Goal: Task Accomplishment & Management: Complete application form

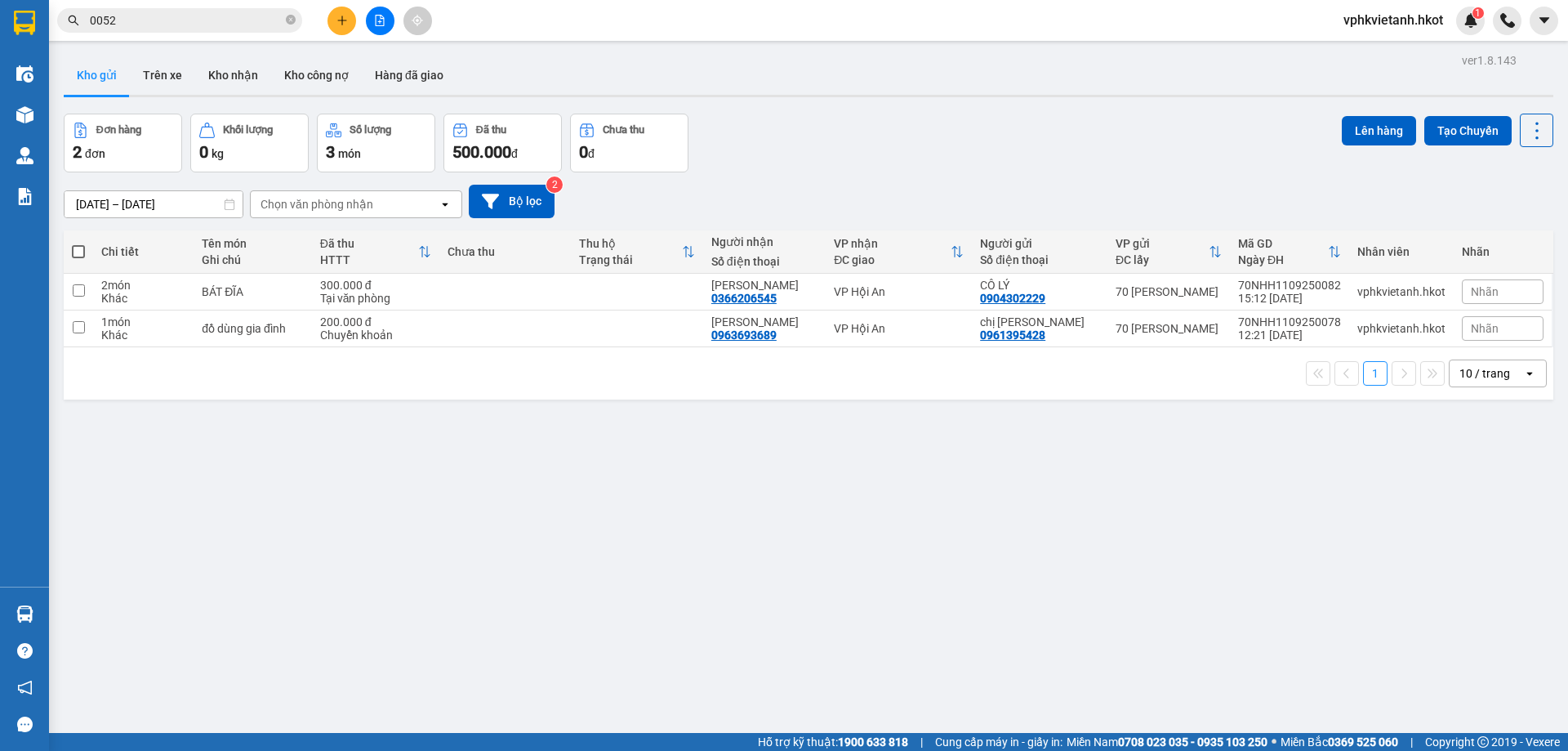
click at [353, 25] on button at bounding box center [342, 21] width 28 height 28
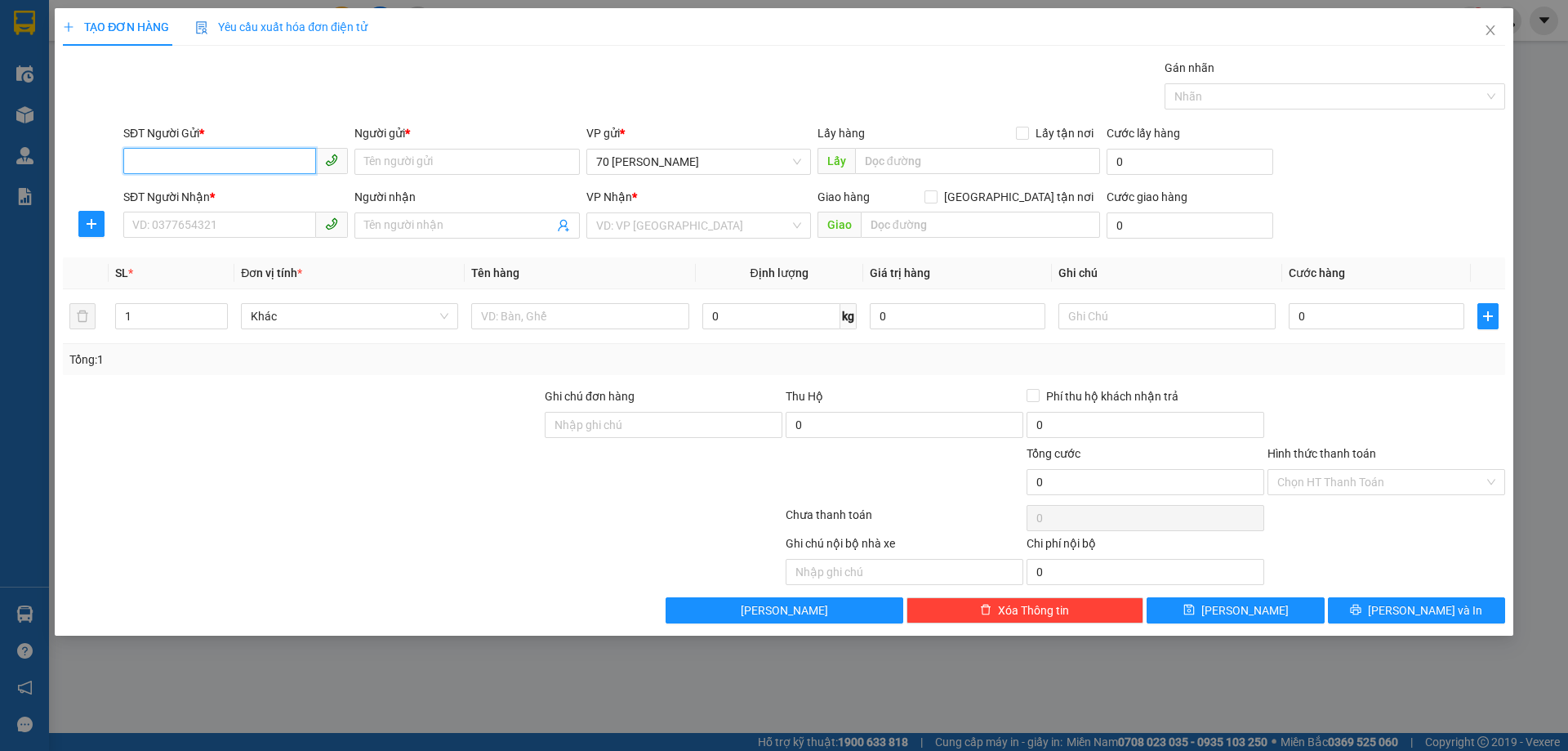
click at [233, 161] on input "SĐT Người Gửi *" at bounding box center [219, 161] width 193 height 27
click at [193, 192] on div "0925378419 - A Hiếu" at bounding box center [235, 194] width 205 height 18
type input "0925378419"
type input "A Hiếu"
type input "0925378419"
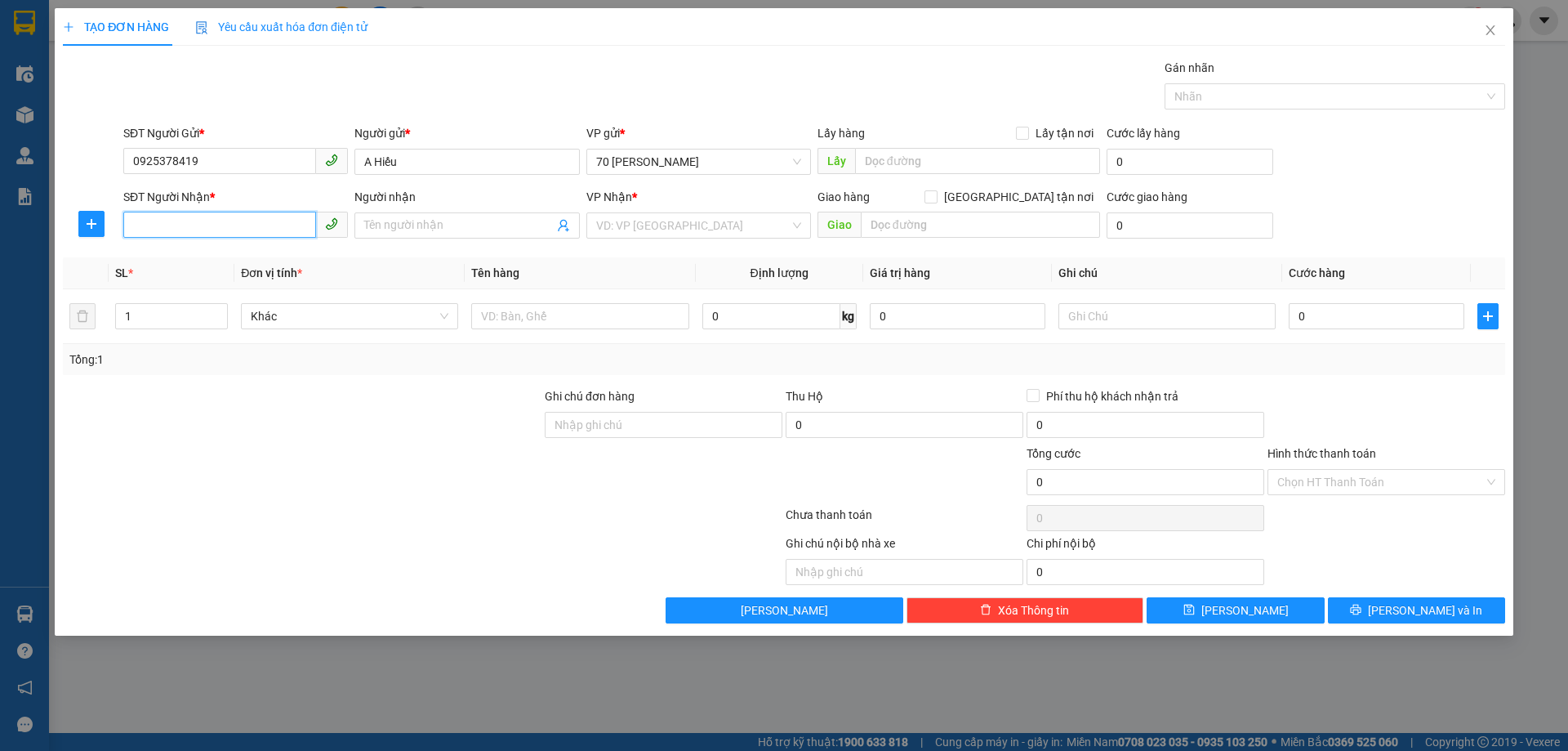
click at [204, 223] on input "SĐT Người Nhận *" at bounding box center [219, 224] width 193 height 27
type input "0935960963"
click at [454, 211] on div "Người nhận" at bounding box center [466, 200] width 224 height 25
click at [438, 225] on input "Người nhận" at bounding box center [459, 225] width 188 height 18
type input "H"
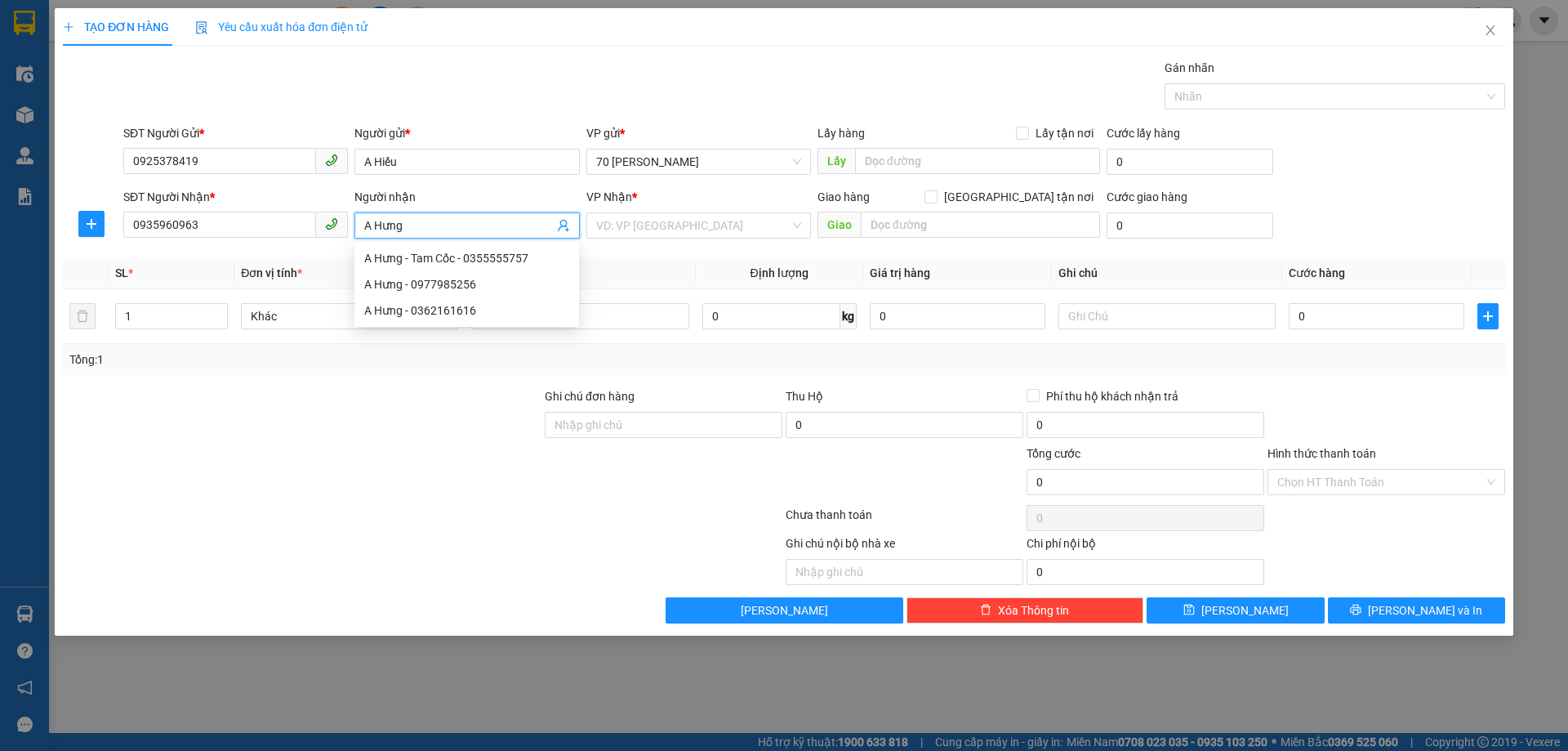
type input "A Hưng"
click at [463, 114] on div "Gán nhãn Nhãn" at bounding box center [814, 87] width 1388 height 57
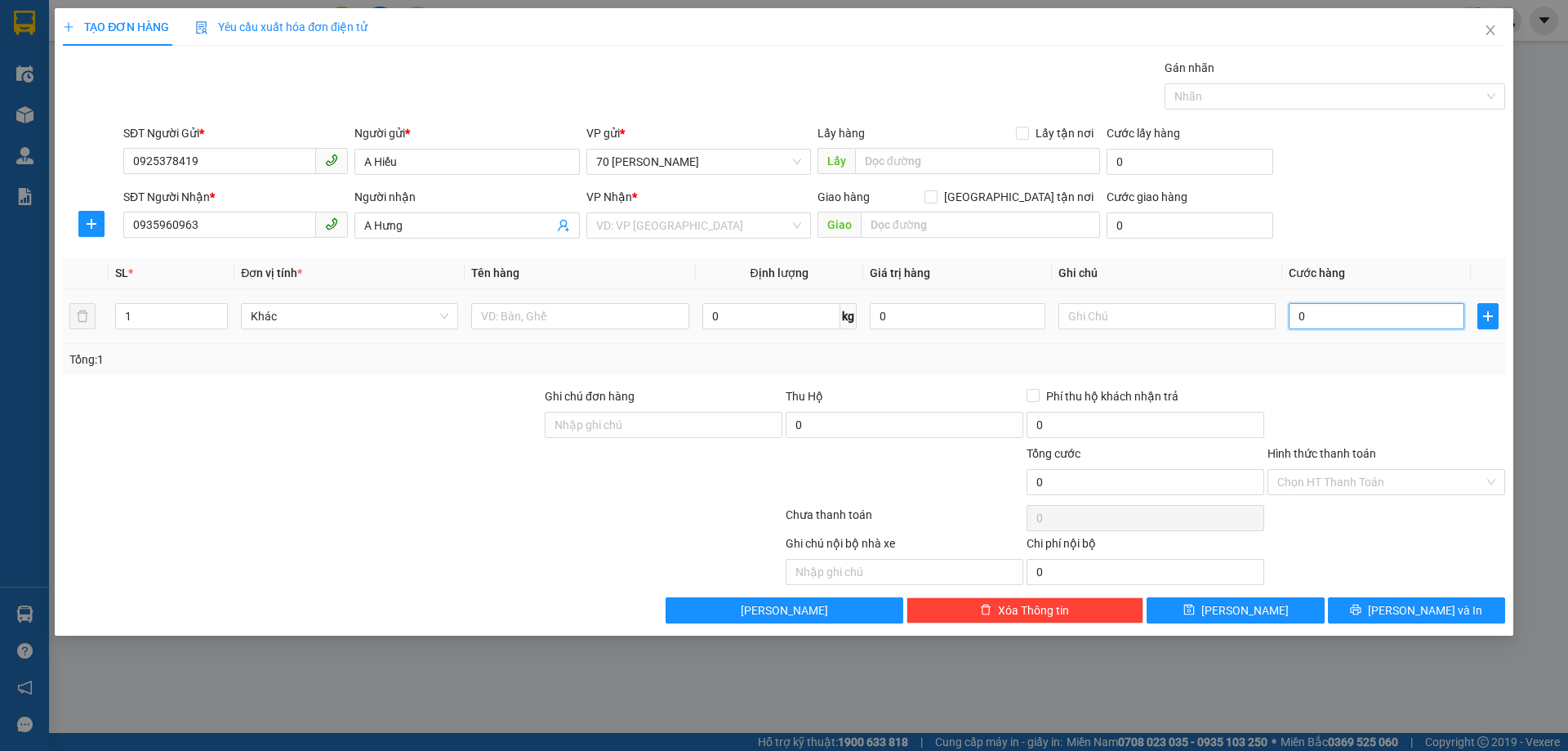
click at [1327, 326] on input "0" at bounding box center [1376, 316] width 175 height 27
type input "5"
type input "50"
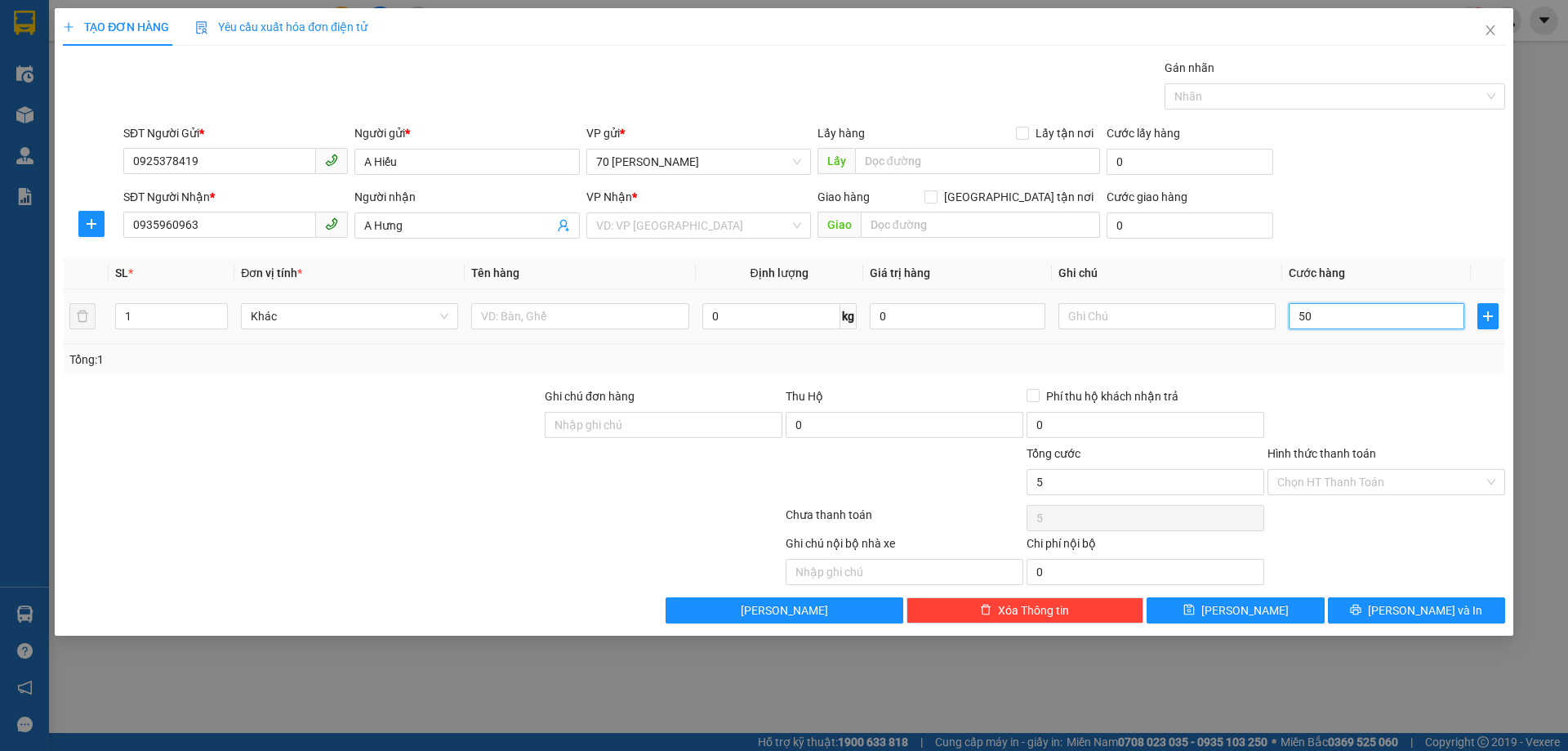
type input "50"
type input "500"
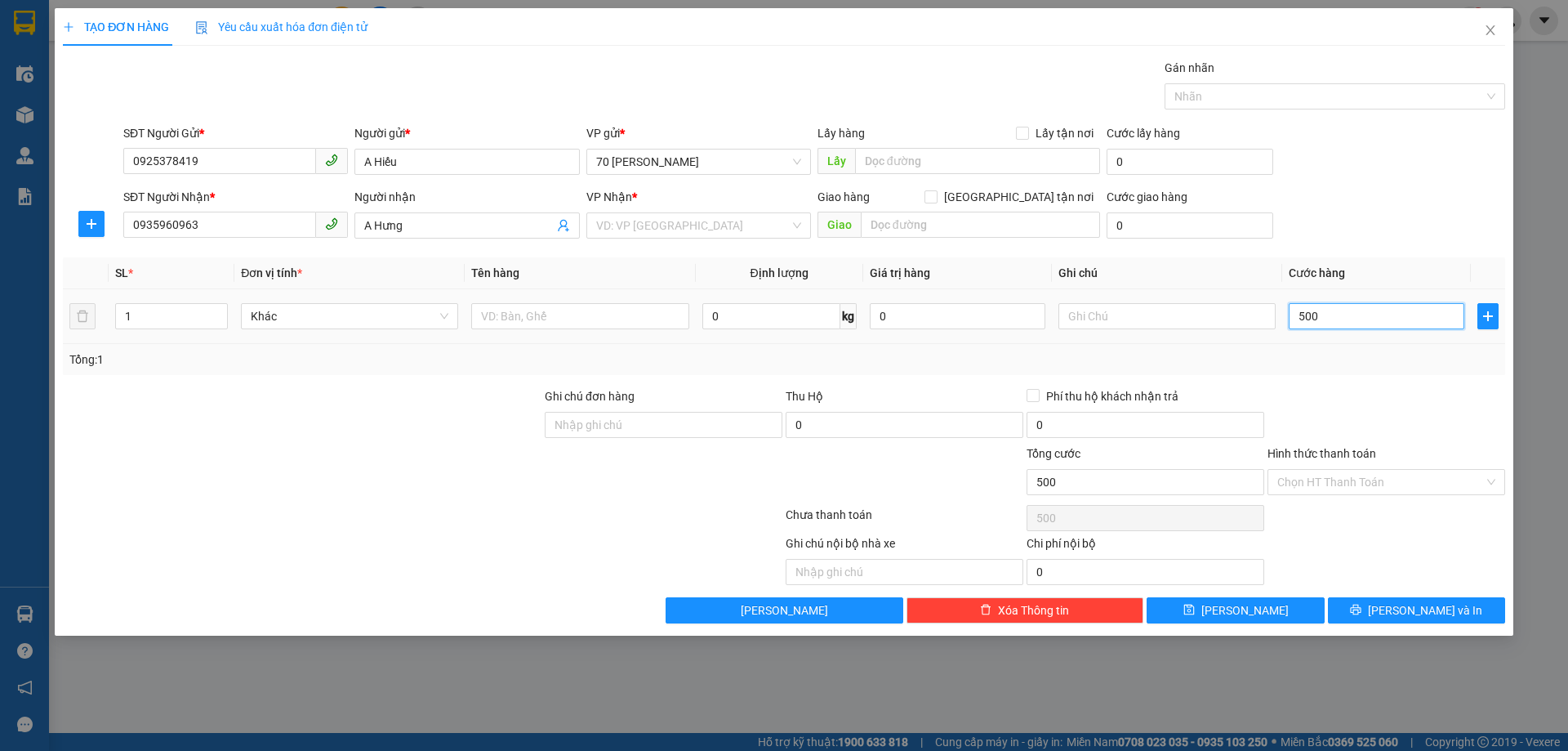
type input "5.000"
type input "50.000"
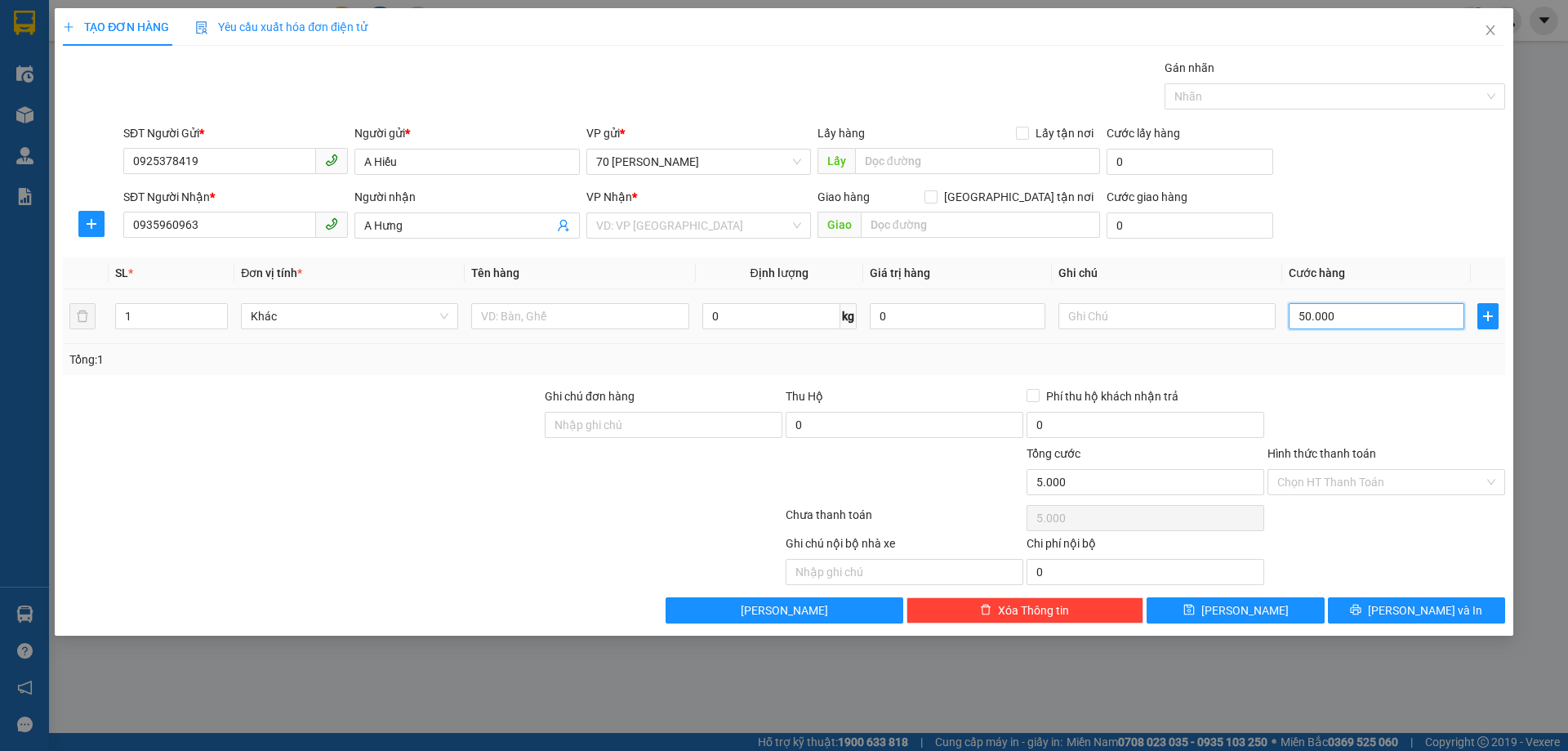
type input "50.000"
click at [1339, 486] on input "Hình thức thanh toán" at bounding box center [1380, 482] width 206 height 25
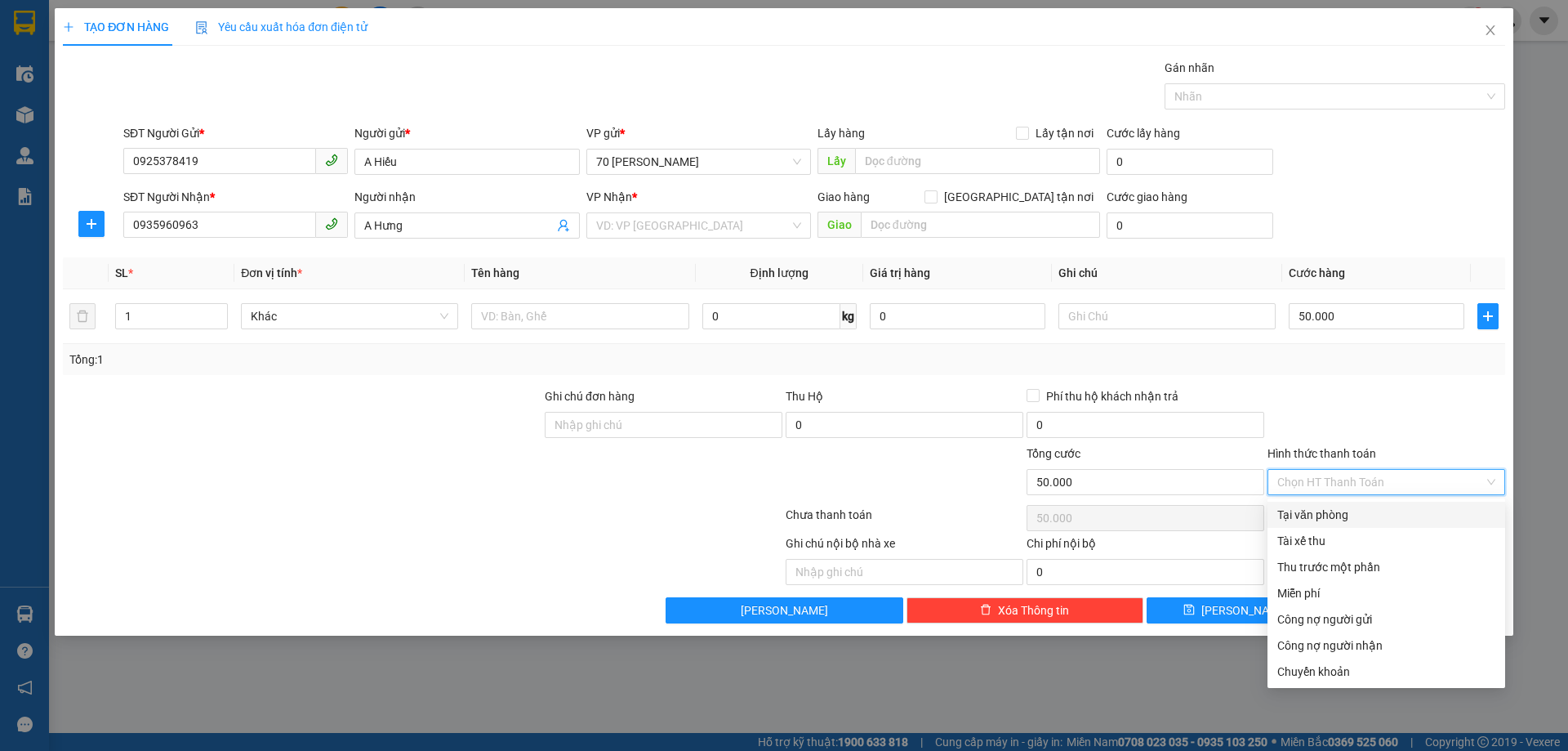
click at [1339, 508] on div "Tại văn phòng" at bounding box center [1386, 515] width 218 height 18
type input "0"
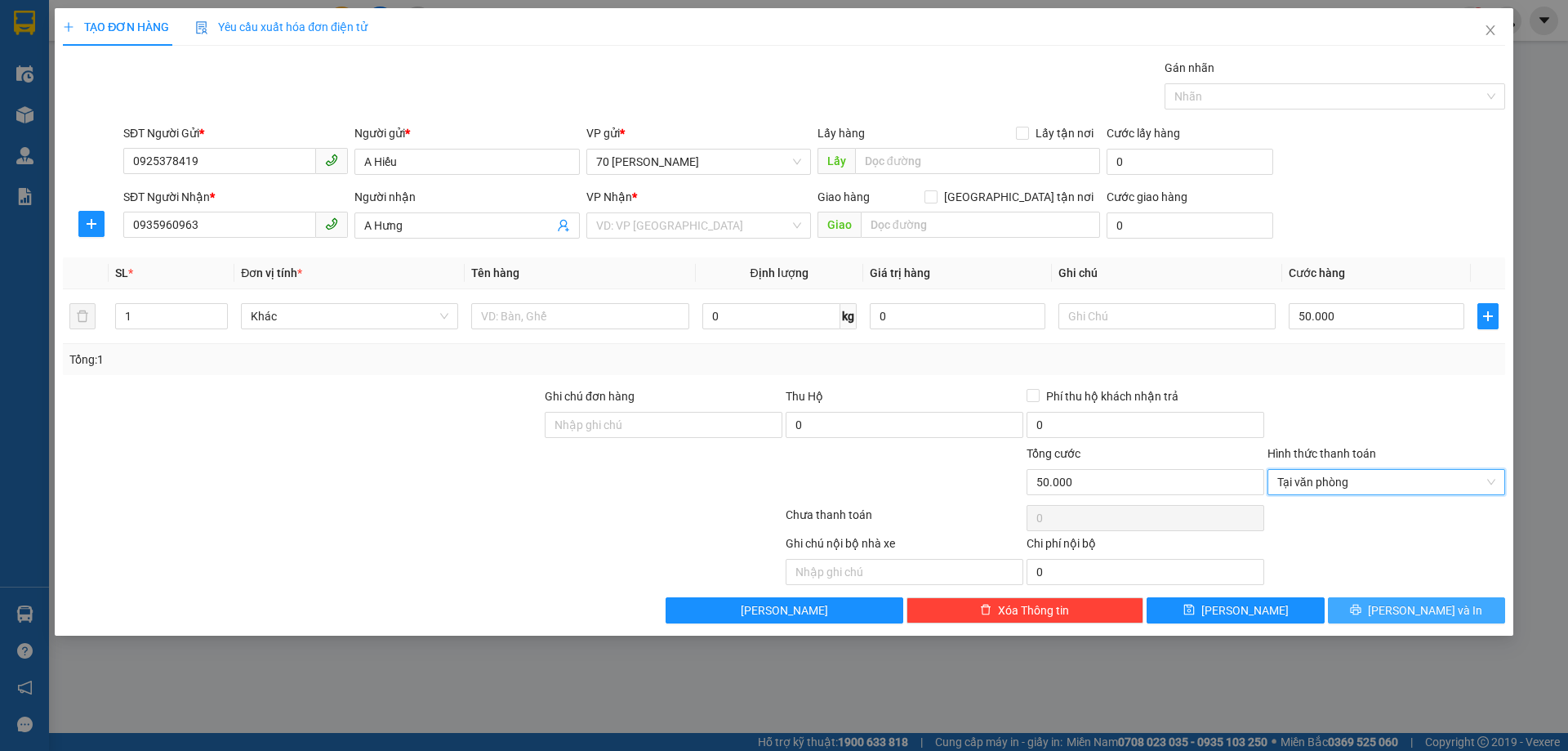
click at [1403, 611] on span "[PERSON_NAME] và In" at bounding box center [1425, 610] width 115 height 18
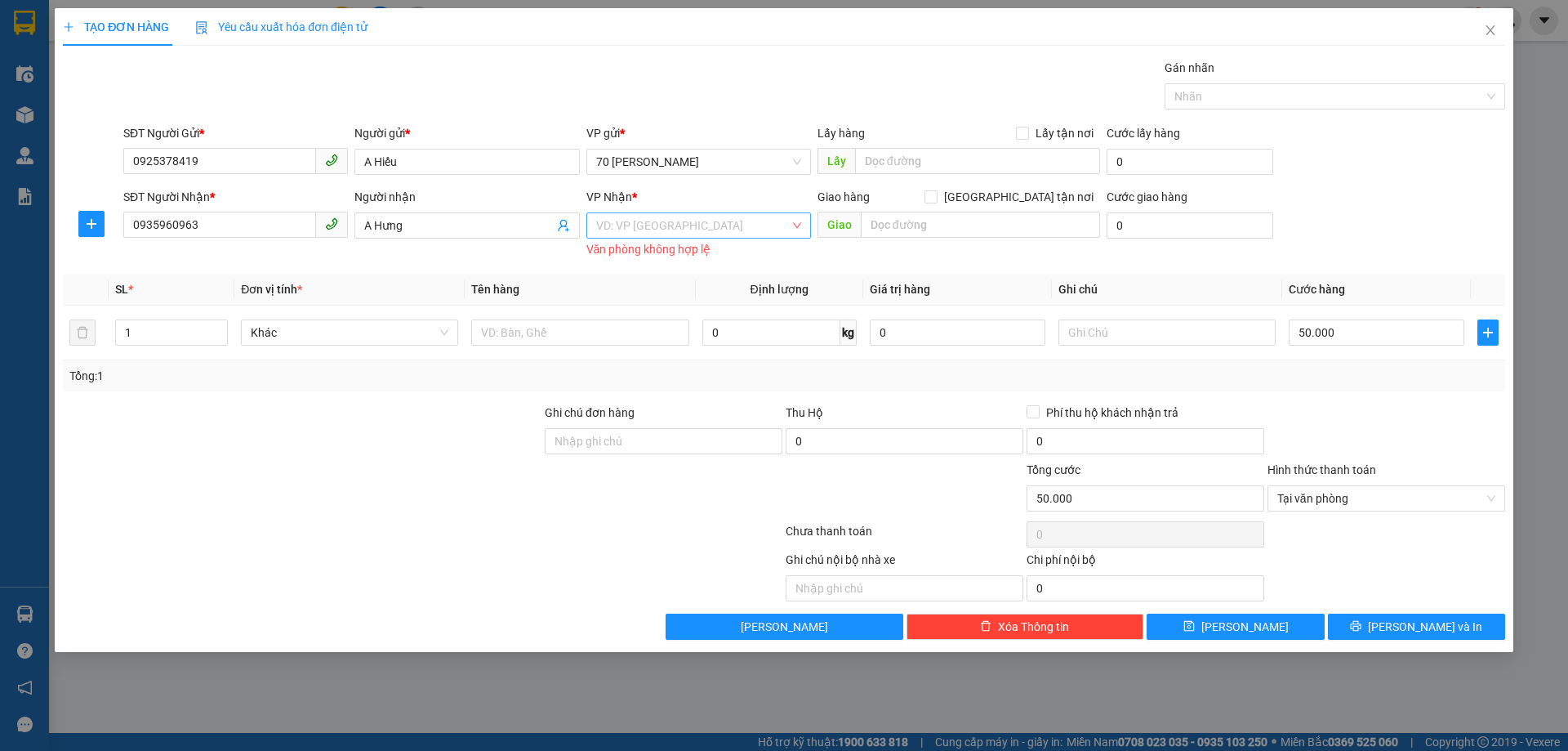
click at [671, 218] on input "search" at bounding box center [693, 225] width 193 height 25
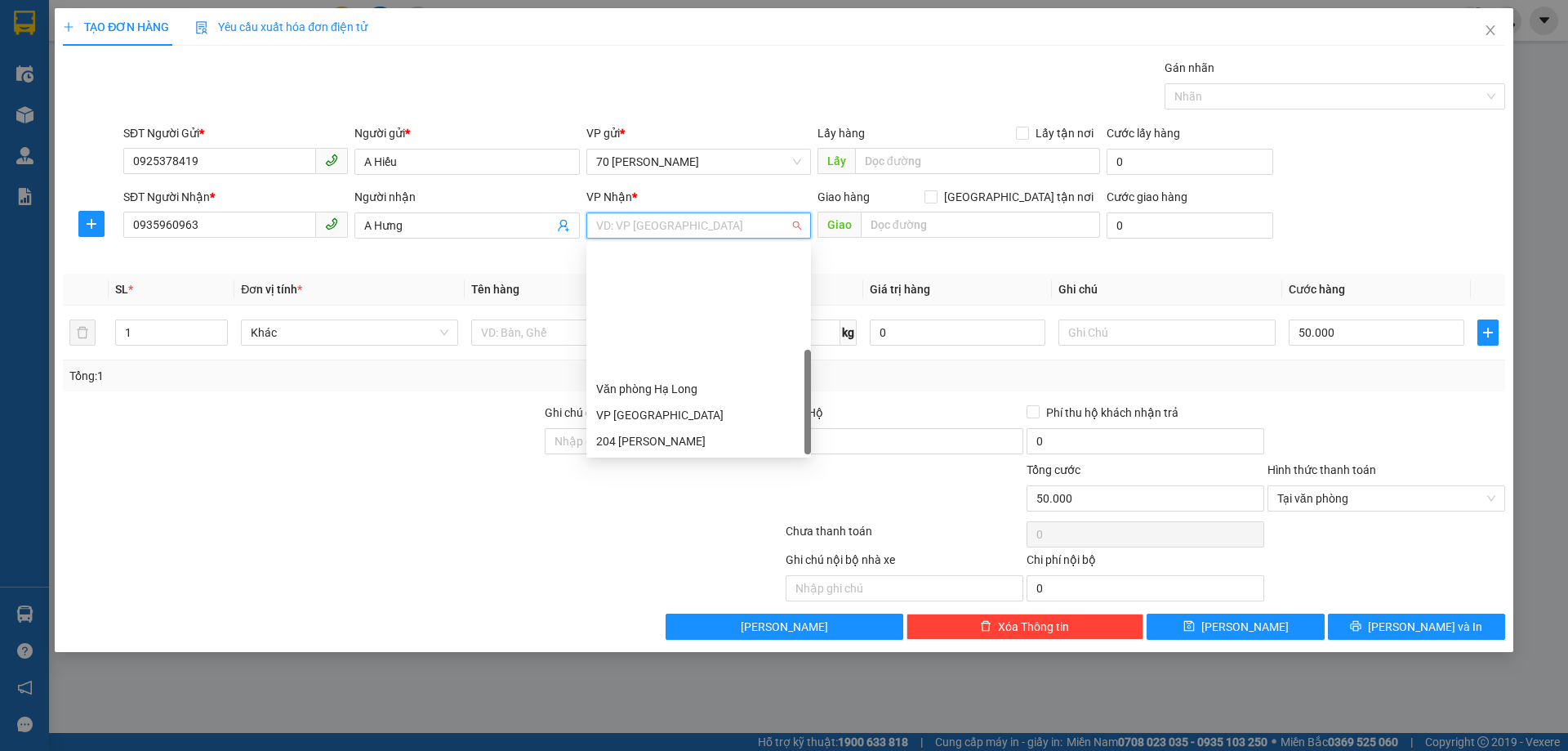
scroll to position [157, 0]
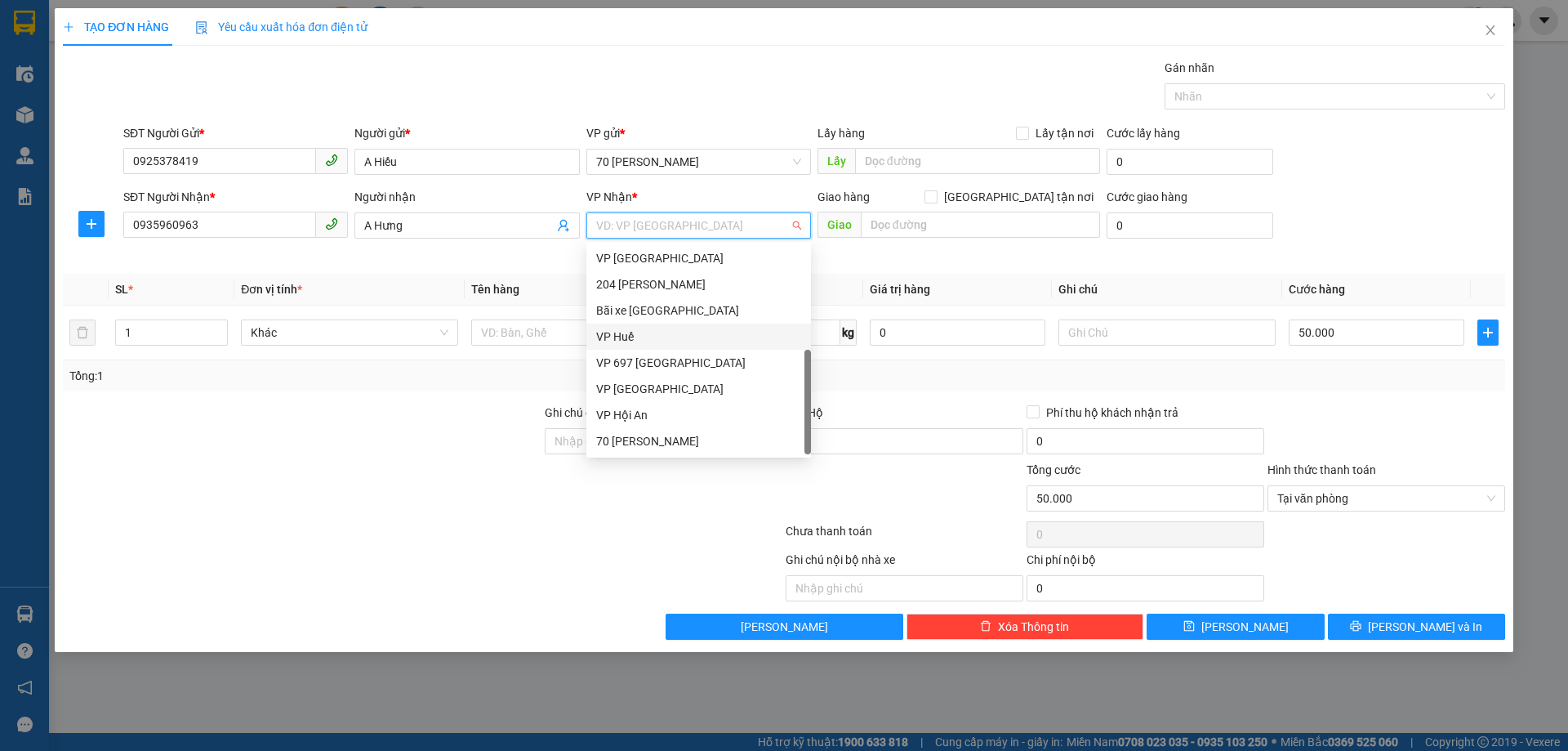
click at [674, 346] on div "VP Huế" at bounding box center [698, 337] width 224 height 27
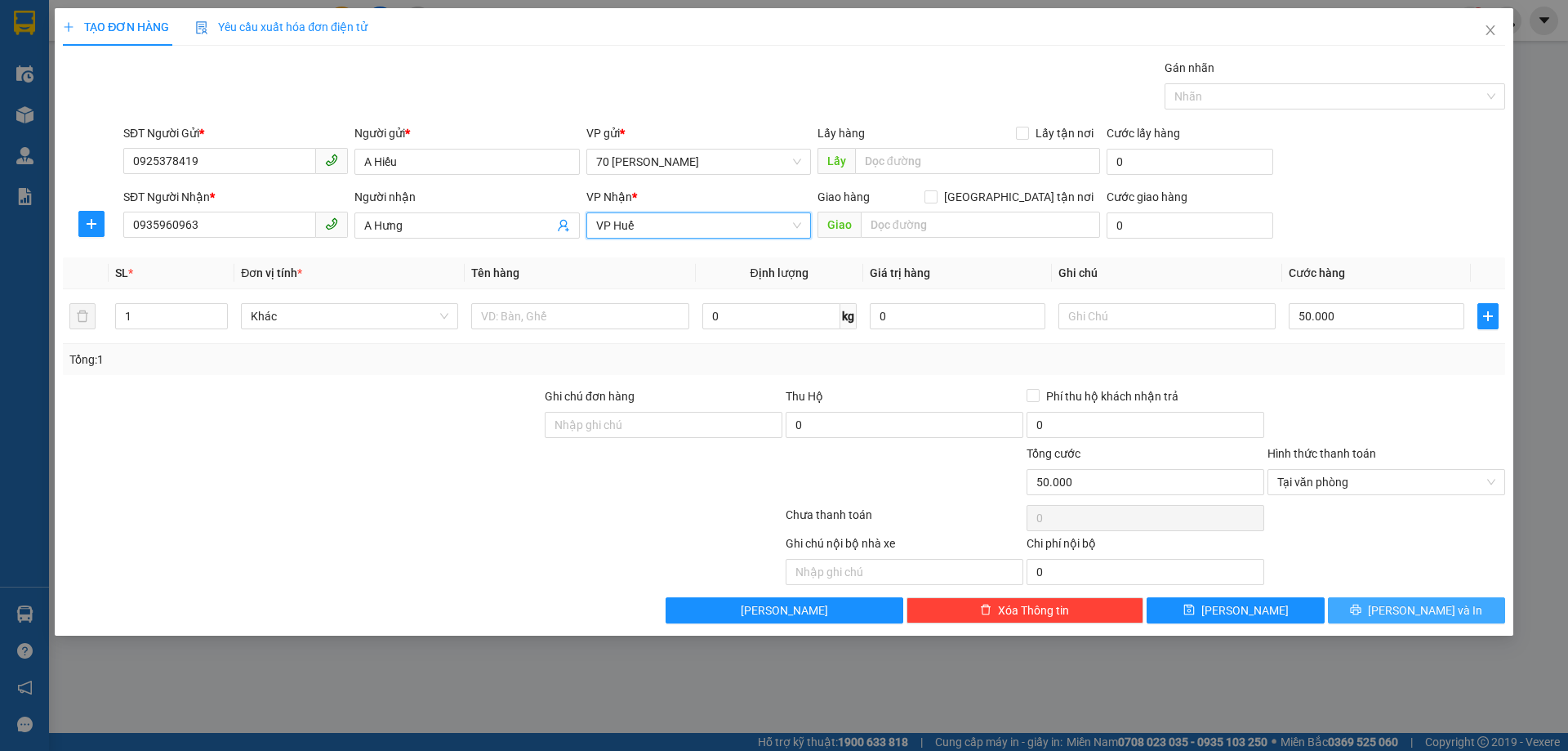
click at [1362, 617] on span "printer" at bounding box center [1355, 610] width 11 height 13
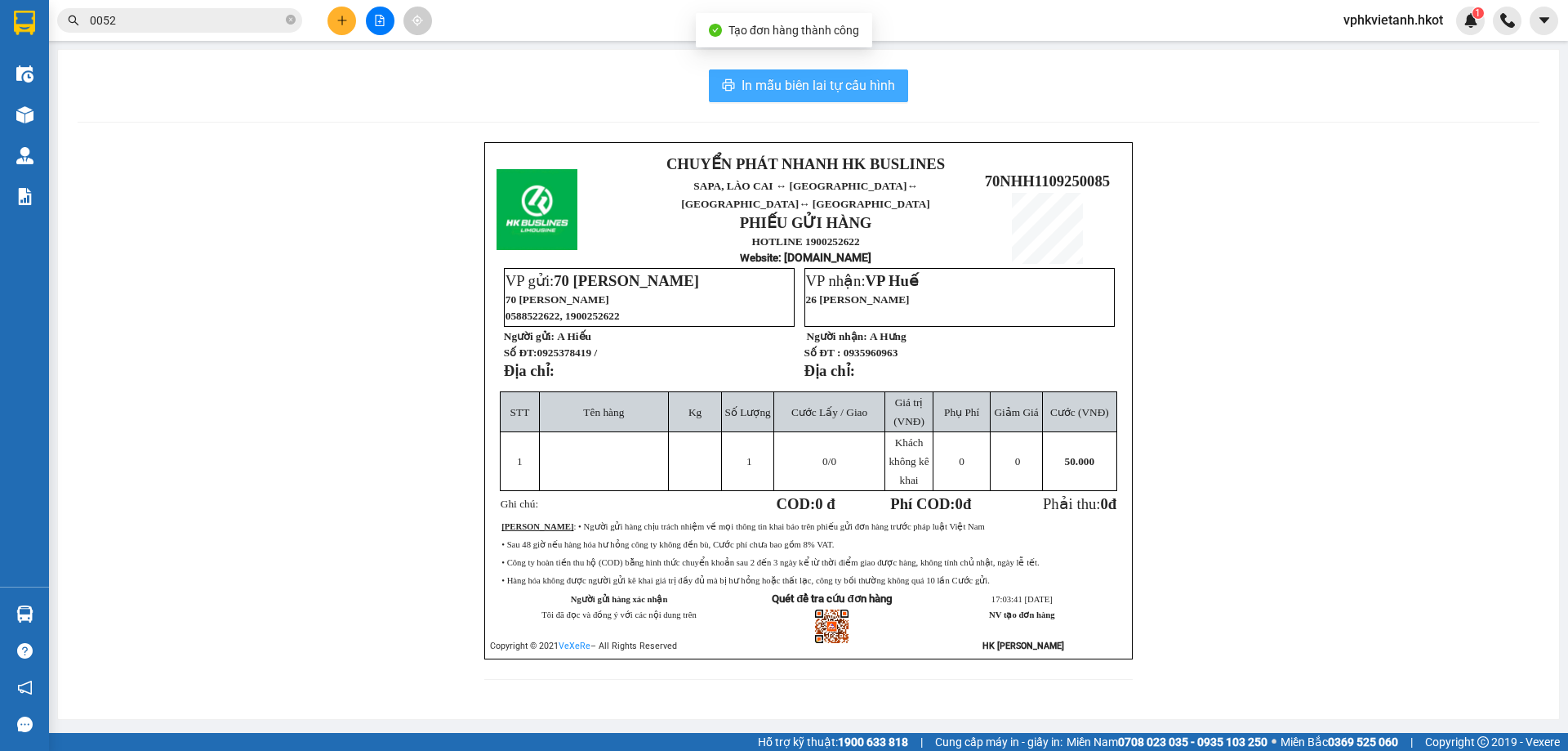
click at [787, 98] on button "In mẫu biên lai tự cấu hình" at bounding box center [808, 86] width 199 height 33
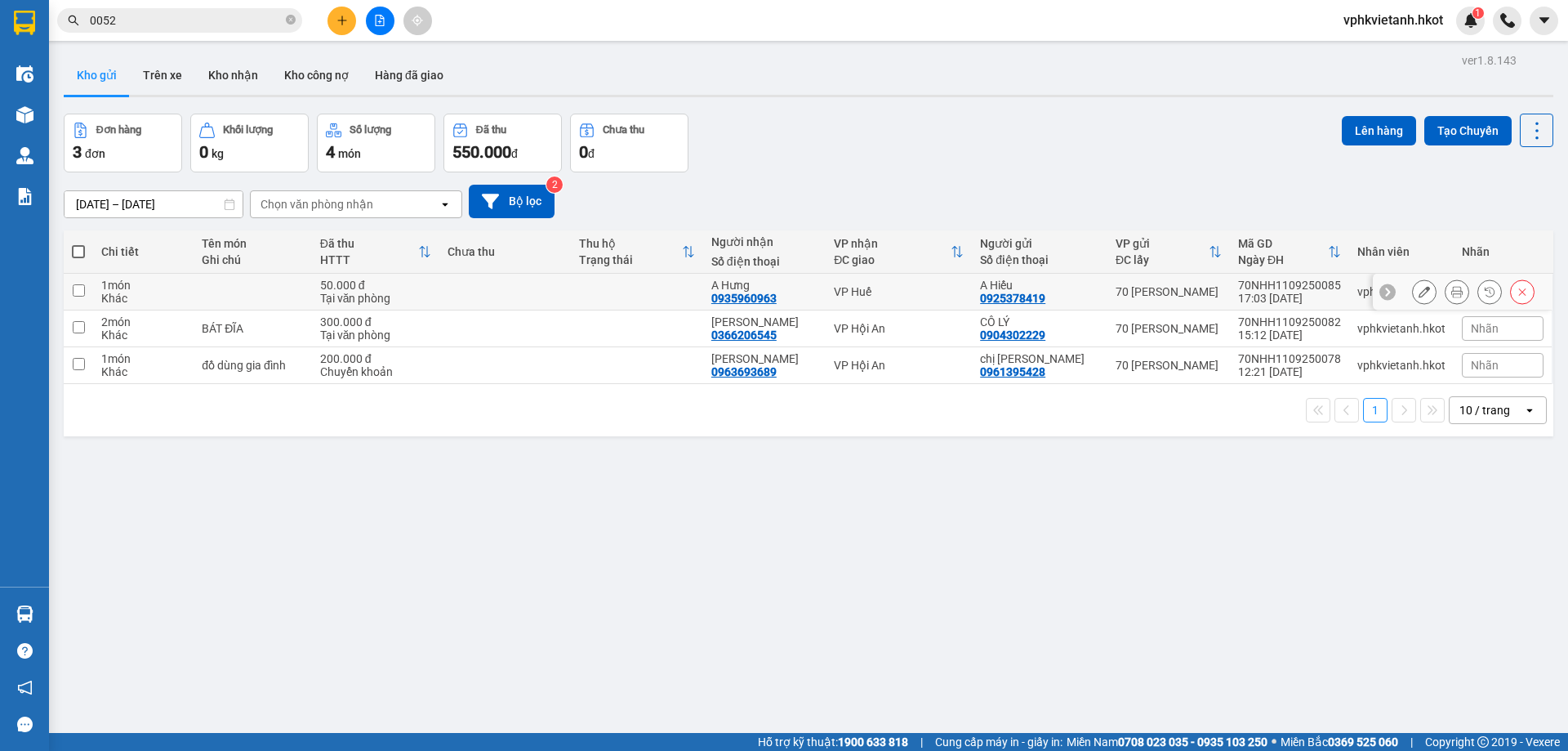
click at [1452, 295] on icon at bounding box center [1457, 291] width 11 height 11
